Goal: Submit feedback/report problem

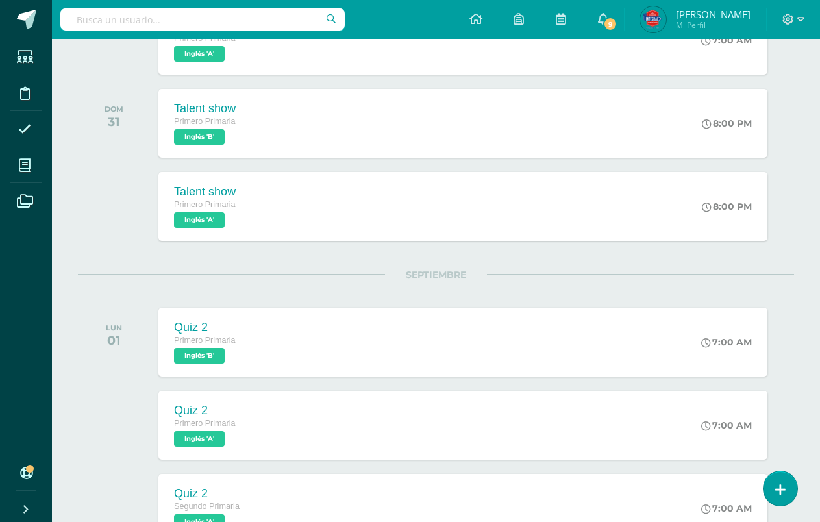
scroll to position [315, 0]
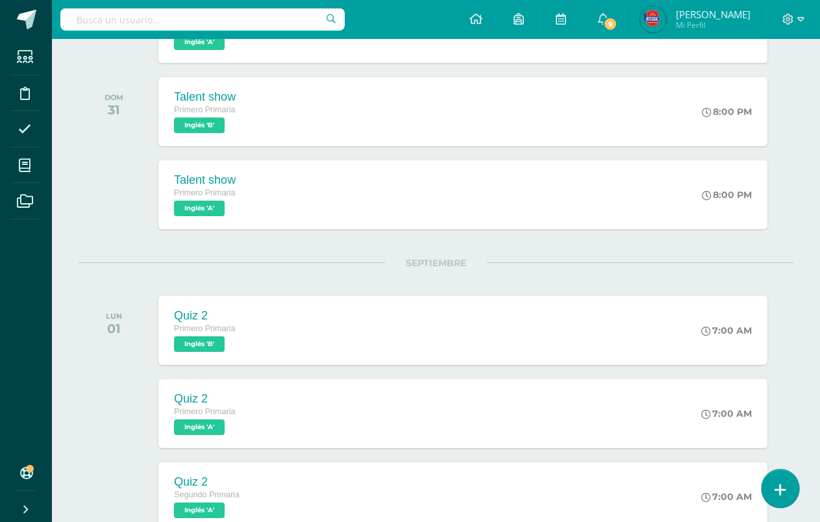
click at [778, 487] on icon at bounding box center [781, 490] width 12 height 15
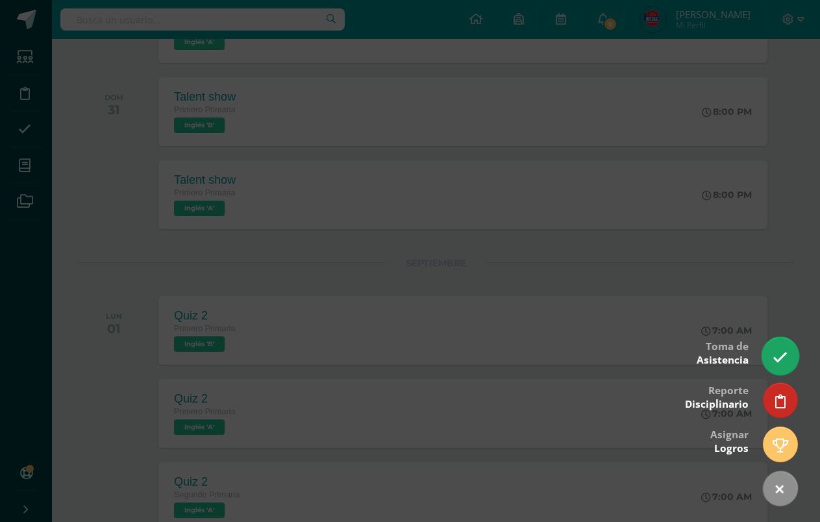
click at [783, 354] on icon at bounding box center [780, 357] width 15 height 15
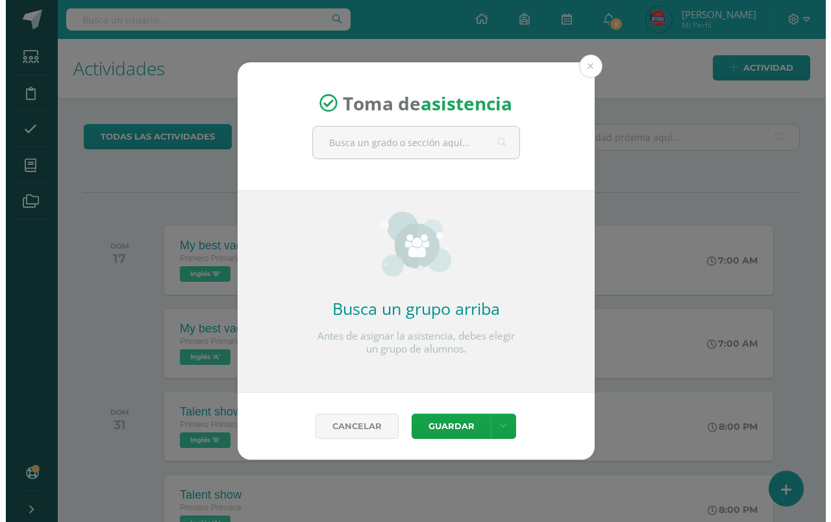
scroll to position [0, 0]
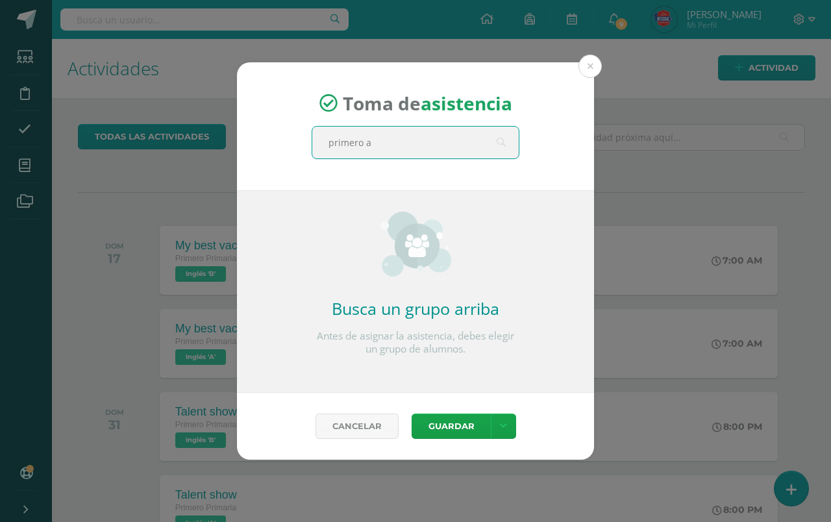
type input "primero a"
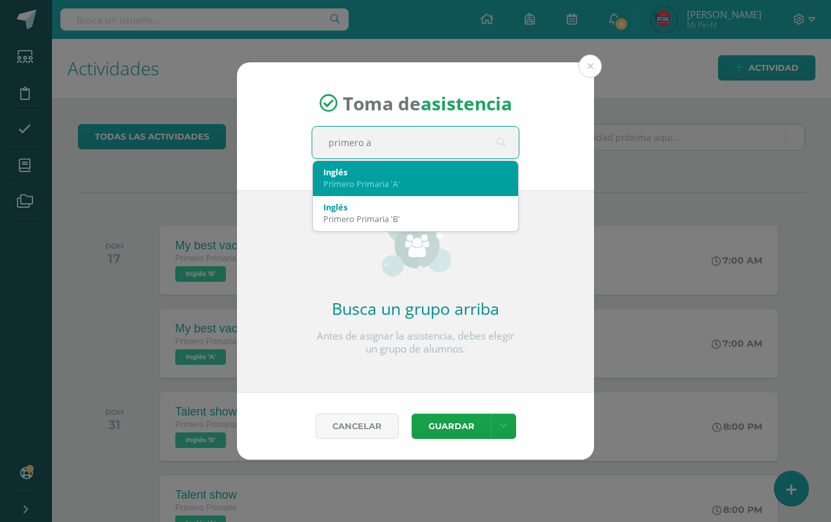
click at [368, 175] on div "Inglés" at bounding box center [415, 172] width 184 height 12
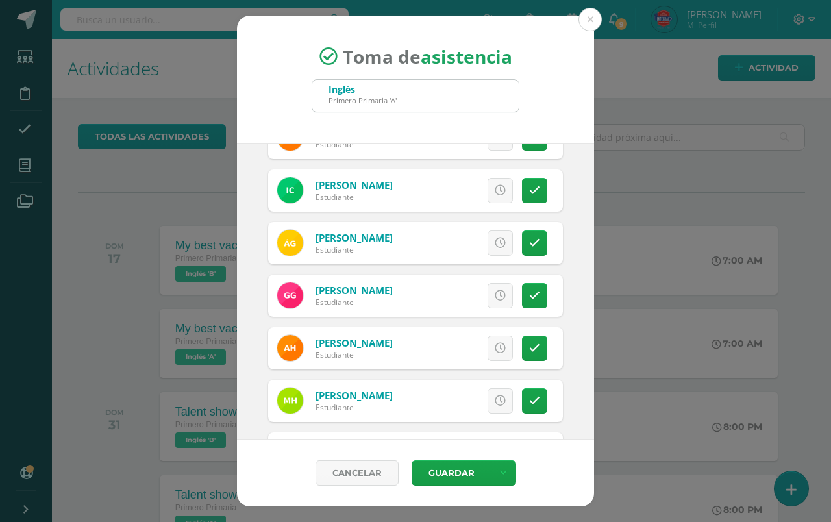
scroll to position [249, 0]
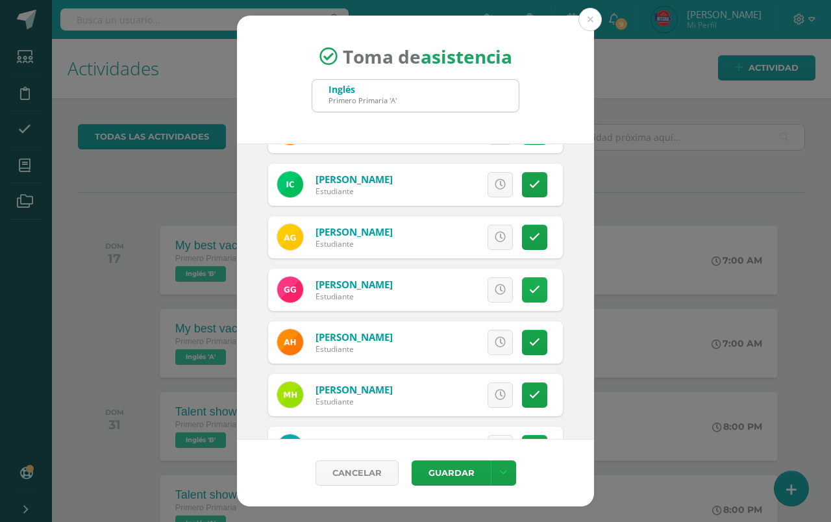
click at [532, 290] on link at bounding box center [534, 289] width 25 height 25
click at [461, 297] on span "Excusa" at bounding box center [479, 290] width 36 height 24
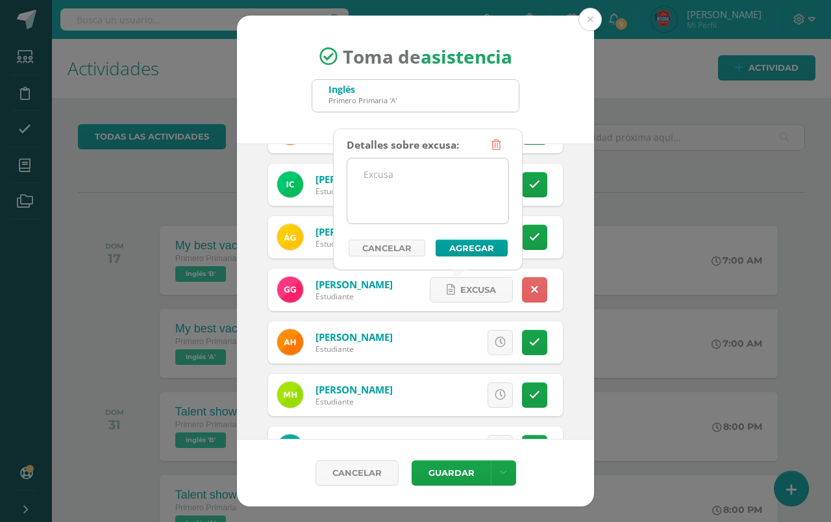
click at [438, 204] on textarea at bounding box center [428, 191] width 161 height 65
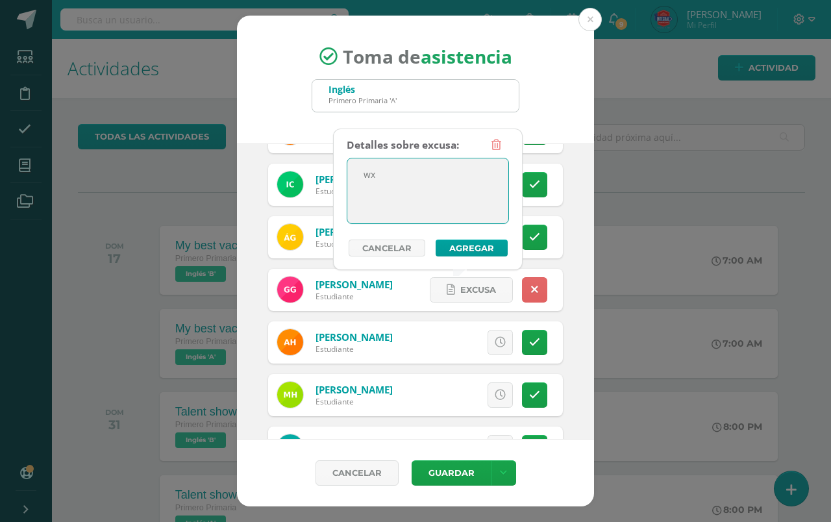
type textarea "w"
type textarea "excusa"
click at [477, 252] on button "Agregar" at bounding box center [472, 248] width 72 height 17
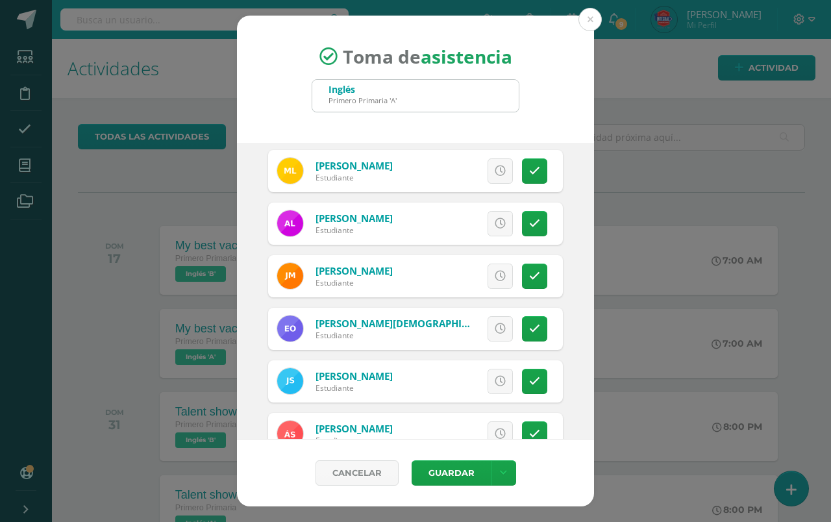
scroll to position [633, 0]
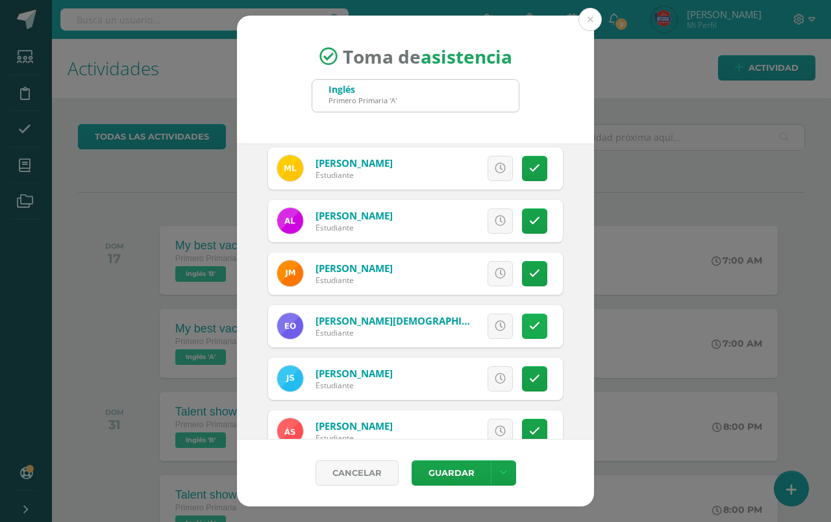
click at [522, 329] on link at bounding box center [534, 326] width 25 height 25
click at [481, 322] on span "Excusa" at bounding box center [479, 326] width 36 height 24
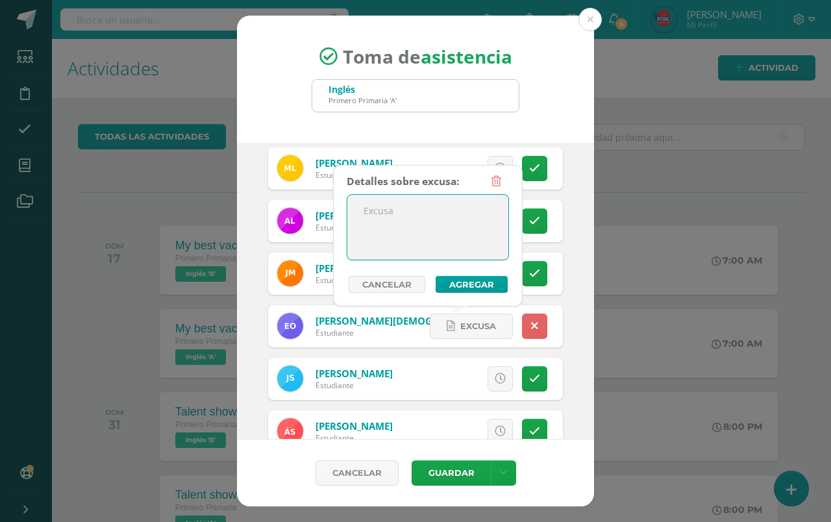
click at [444, 222] on textarea at bounding box center [428, 227] width 161 height 65
type textarea "e"
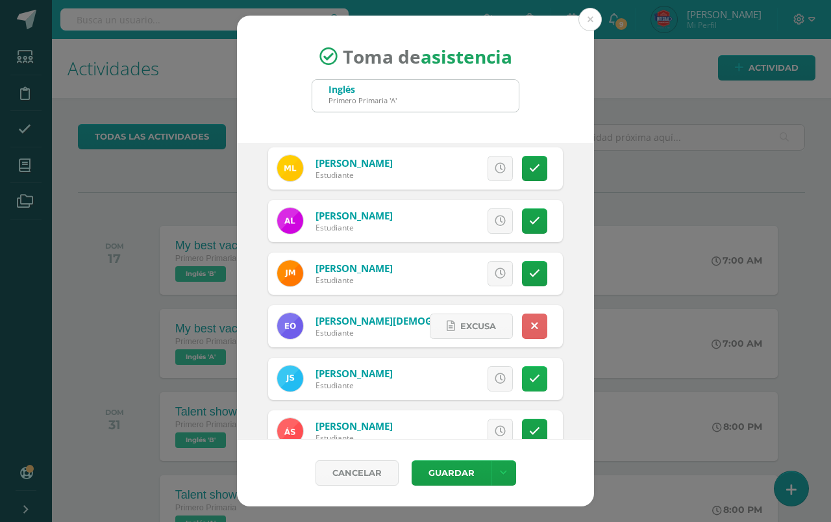
drag, startPoint x: 537, startPoint y: 384, endPoint x: 531, endPoint y: 386, distance: 6.8
click at [531, 386] on div "Excusa Detalles sobre excusa: Añadir excusa a todas las inasistencias del día C…" at bounding box center [469, 379] width 187 height 42
click at [530, 386] on link at bounding box center [534, 378] width 25 height 25
click at [488, 381] on link "Excusa" at bounding box center [471, 378] width 83 height 25
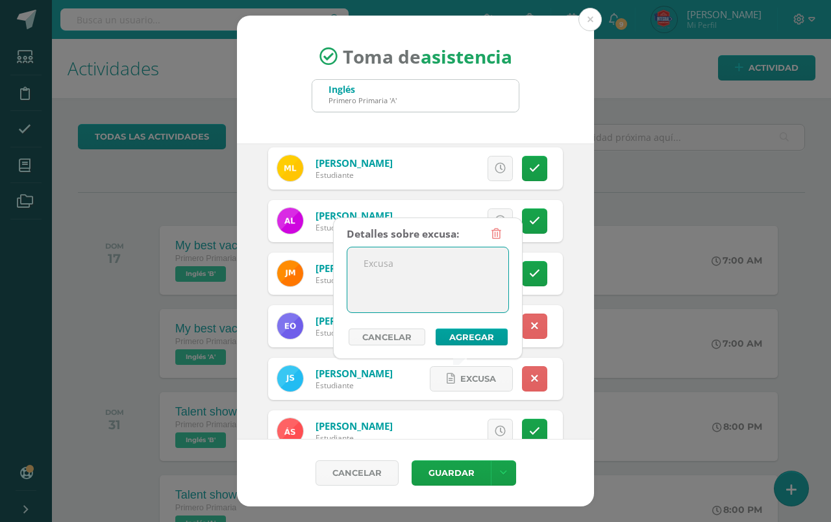
click at [391, 270] on textarea at bounding box center [428, 279] width 161 height 65
type textarea "enfermedad"
click at [463, 331] on button "Agregar" at bounding box center [472, 337] width 72 height 17
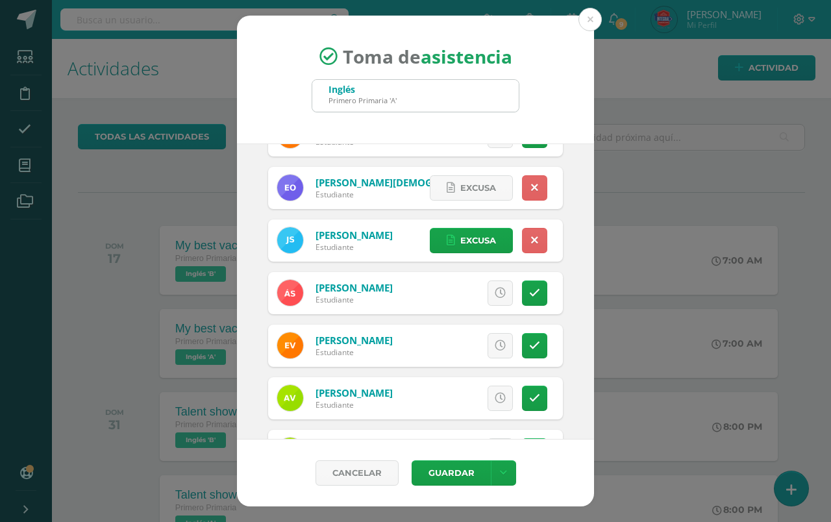
scroll to position [826, 0]
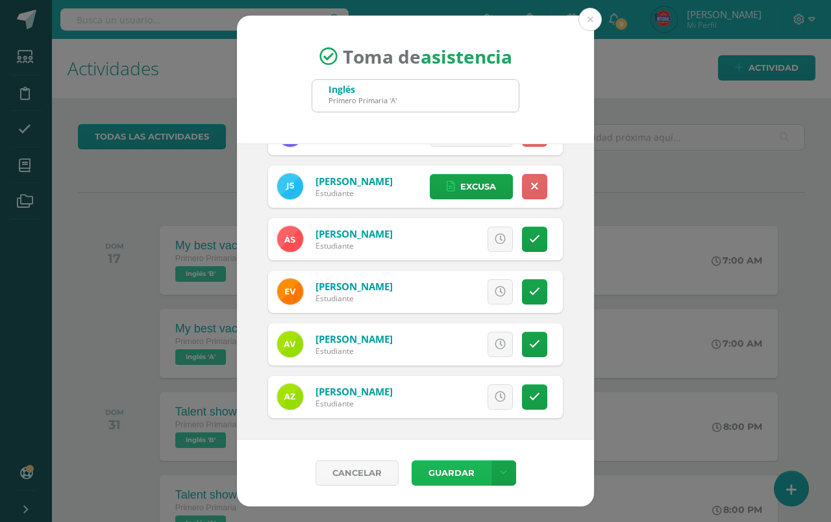
click at [451, 474] on button "Guardar" at bounding box center [451, 473] width 79 height 25
